Goal: Use online tool/utility: Utilize a website feature to perform a specific function

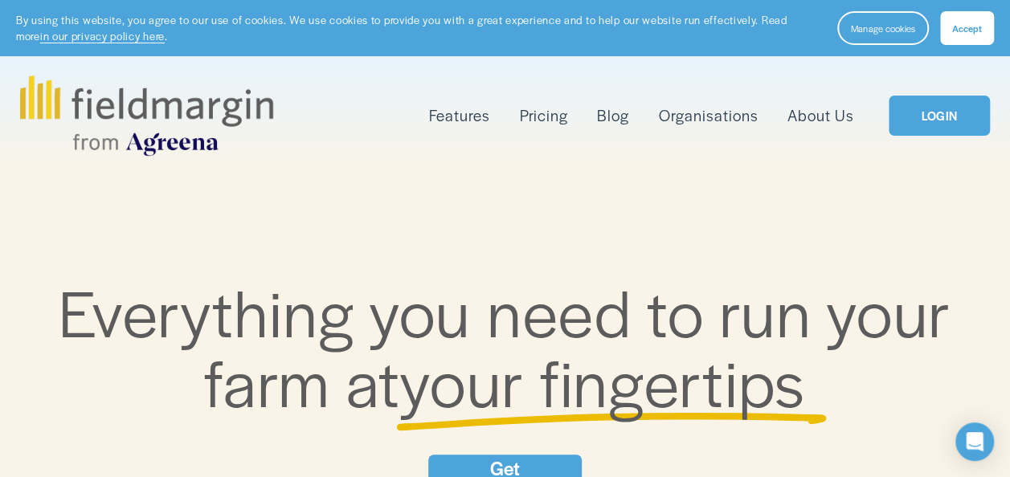
click at [935, 114] on link "LOGIN" at bounding box center [938, 116] width 101 height 41
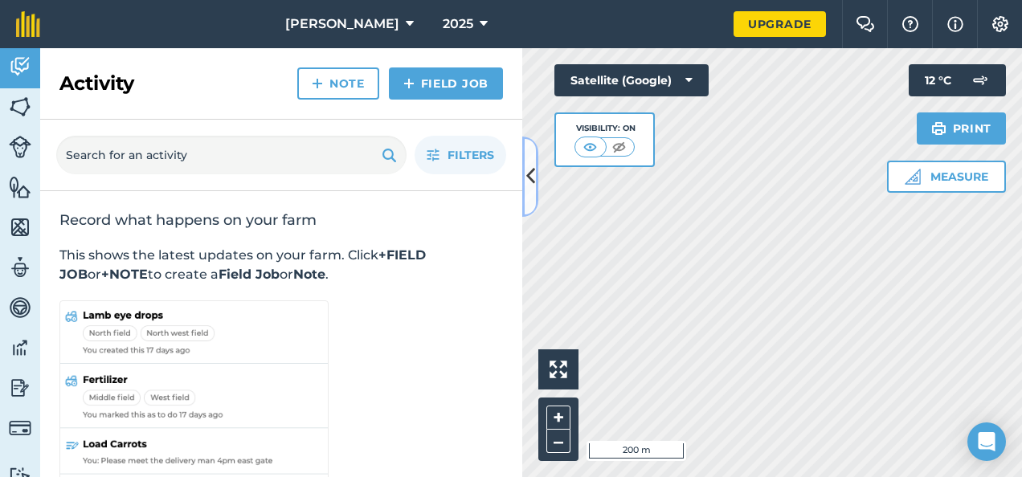
click at [529, 200] on button at bounding box center [530, 177] width 16 height 80
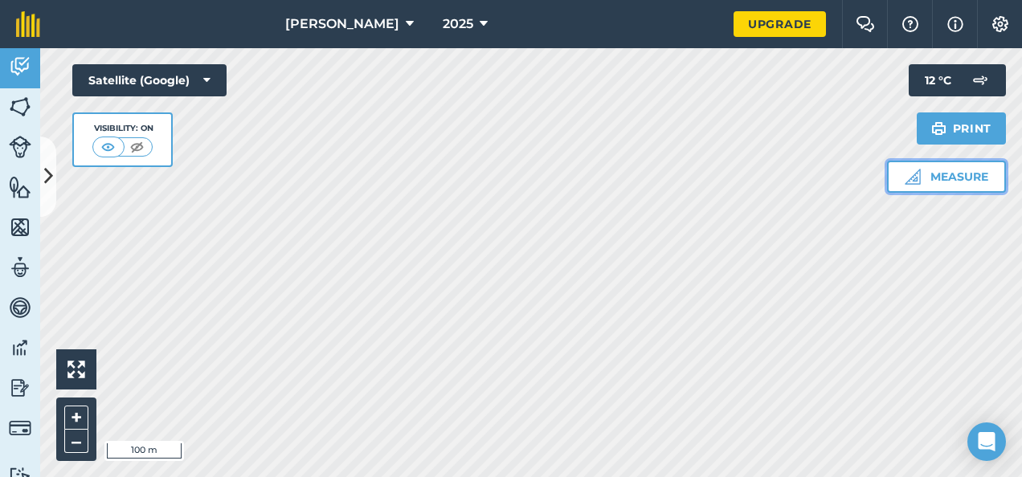
click at [957, 178] on button "Measure" at bounding box center [946, 177] width 119 height 32
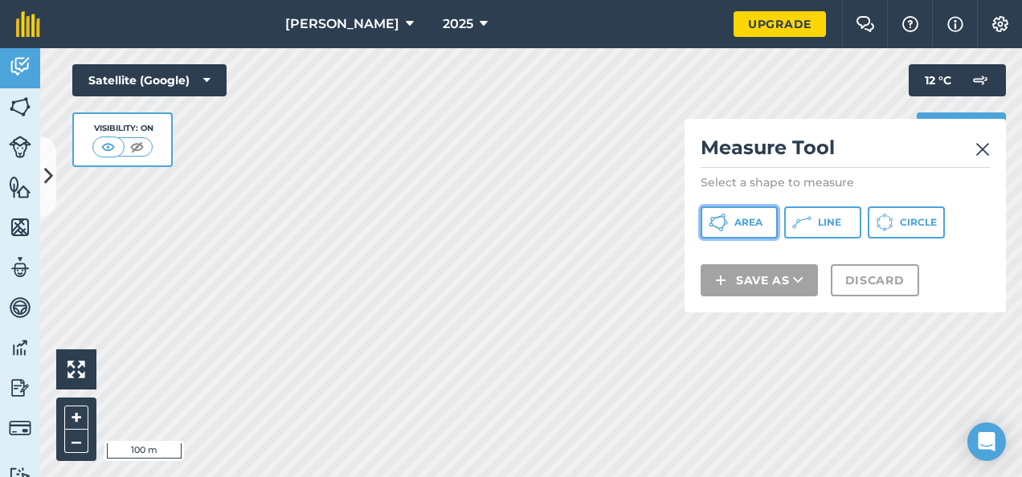
click at [743, 225] on span "Area" at bounding box center [748, 222] width 28 height 13
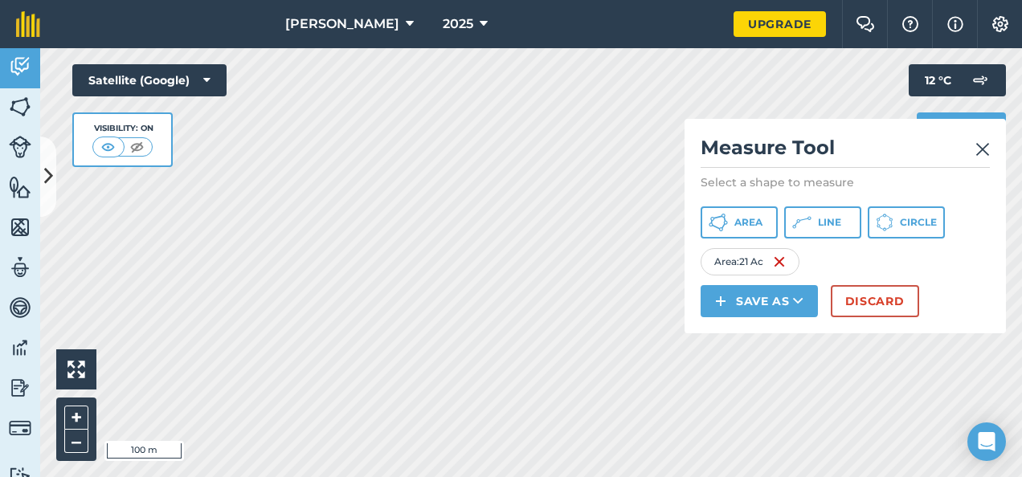
click at [744, 263] on div "Area : 21 Ac" at bounding box center [749, 261] width 99 height 27
click at [868, 300] on button "Discard" at bounding box center [875, 301] width 88 height 32
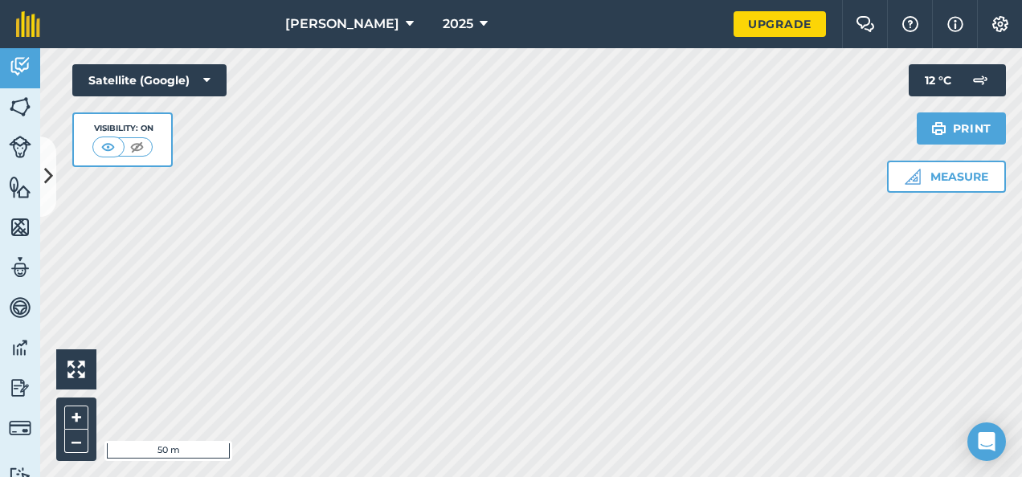
click at [609, 0] on html "Noska 2025 Upgrade Farm Chat Help Info Settings Map printing is not available o…" at bounding box center [511, 238] width 1022 height 477
click at [563, 0] on html "Noska 2025 Upgrade Farm Chat Help Info Settings Map printing is not available o…" at bounding box center [511, 238] width 1022 height 477
click at [154, 476] on html "Noska 2025 Upgrade Farm Chat Help Info Settings Map printing is not available o…" at bounding box center [511, 238] width 1022 height 477
click at [457, 476] on html "Noska 2025 Upgrade Farm Chat Help Info Settings Map printing is not available o…" at bounding box center [511, 238] width 1022 height 477
